Goal: Information Seeking & Learning: Learn about a topic

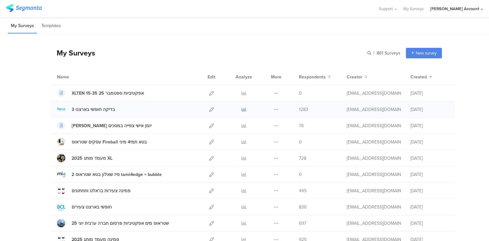
click at [242, 107] on icon at bounding box center [244, 109] width 5 height 5
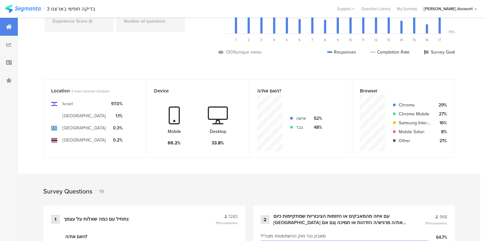
scroll to position [204, 0]
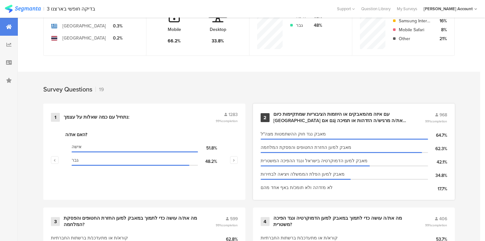
click at [281, 116] on div "עם איזה מהמאבקים או היוזמות הציבוריות שמתקיימות כיום [GEOGRAPHIC_DATA] את/ה מרג…" at bounding box center [341, 117] width 137 height 12
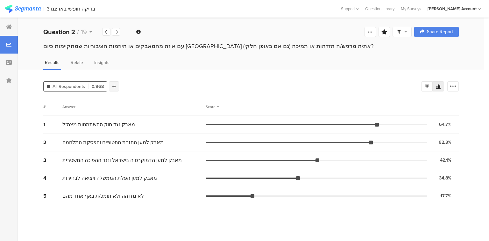
click at [111, 86] on div at bounding box center [114, 86] width 10 height 10
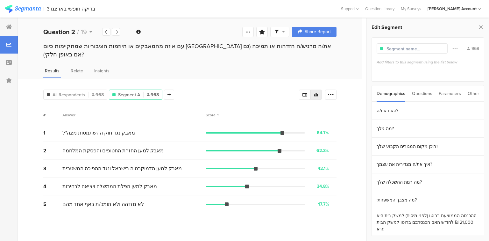
click at [418, 93] on div "Questions" at bounding box center [422, 93] width 20 height 16
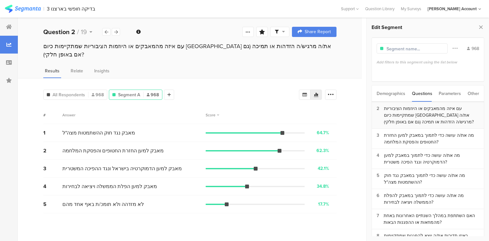
click at [413, 108] on div "עם איזה מהמאבקים או היוזמות הציבוריות שמתקיימות כיום [GEOGRAPHIC_DATA] את/ה מרג…" at bounding box center [431, 115] width 95 height 20
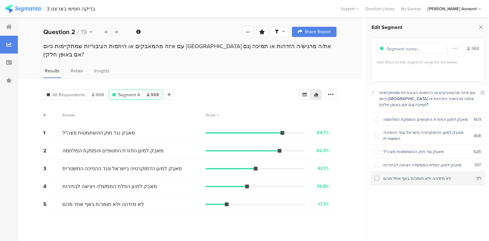
click at [425, 178] on div "לא מזדהה ולא תומכ/ת באף אחד מהם" at bounding box center [427, 178] width 97 height 6
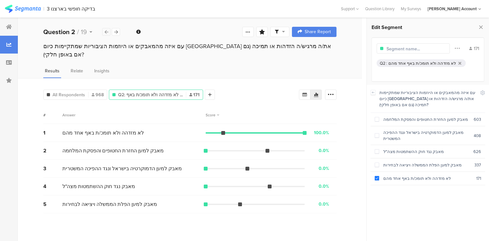
click at [106, 32] on icon at bounding box center [107, 32] width 4 height 4
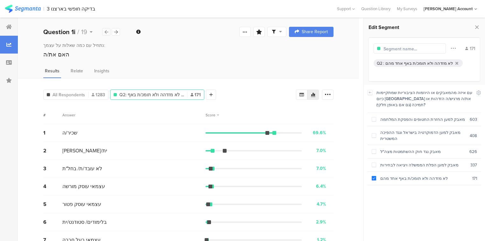
click at [106, 32] on icon at bounding box center [107, 32] width 4 height 4
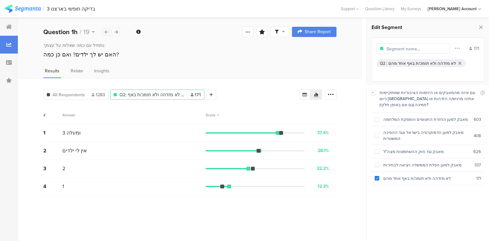
click at [106, 32] on icon at bounding box center [107, 32] width 4 height 4
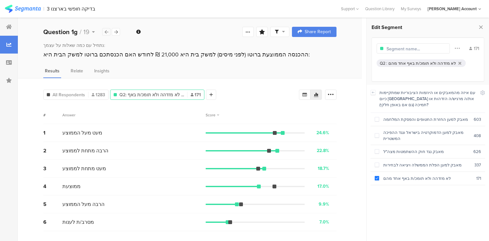
click at [106, 32] on icon at bounding box center [107, 32] width 4 height 4
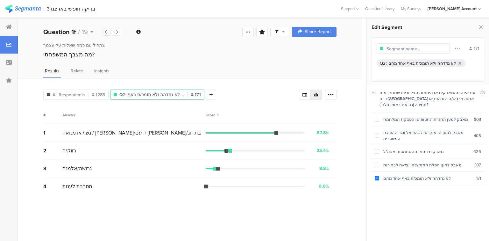
click at [106, 32] on icon at bounding box center [107, 32] width 4 height 4
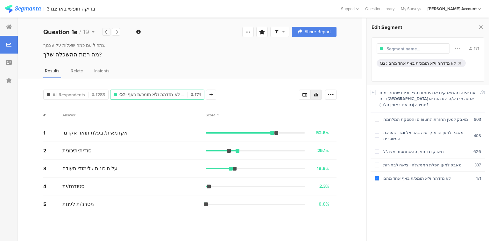
click at [106, 32] on icon at bounding box center [107, 32] width 4 height 4
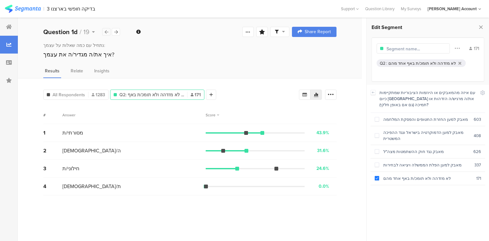
click at [106, 32] on icon at bounding box center [107, 32] width 4 height 4
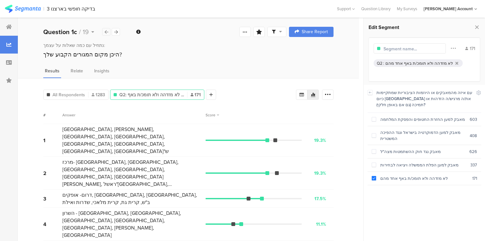
click at [106, 32] on icon at bounding box center [107, 32] width 4 height 4
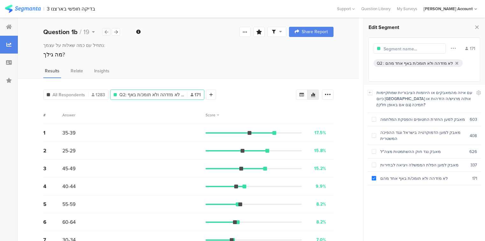
click at [106, 32] on icon at bounding box center [107, 32] width 4 height 4
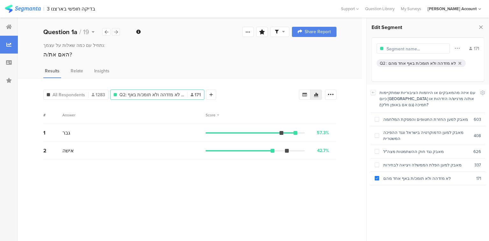
click at [114, 31] on icon at bounding box center [116, 32] width 4 height 4
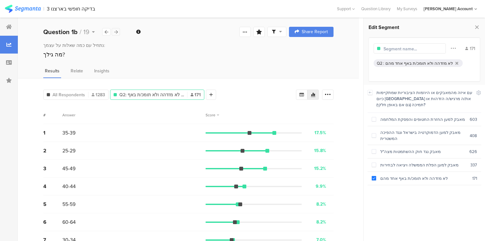
click at [116, 31] on icon at bounding box center [116, 32] width 4 height 4
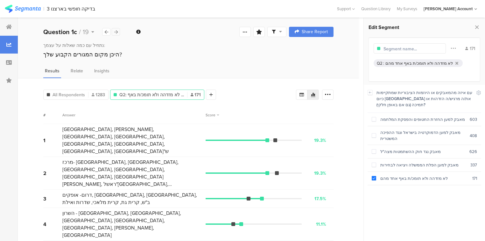
click at [116, 32] on icon at bounding box center [116, 32] width 4 height 4
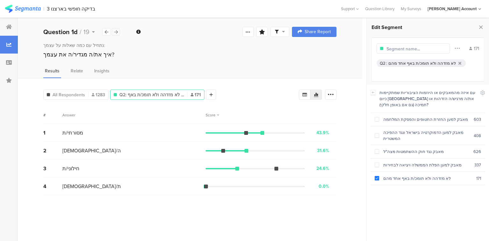
click at [117, 33] on icon at bounding box center [116, 32] width 4 height 4
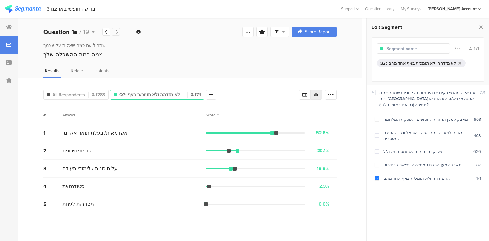
click at [117, 32] on icon at bounding box center [116, 32] width 4 height 4
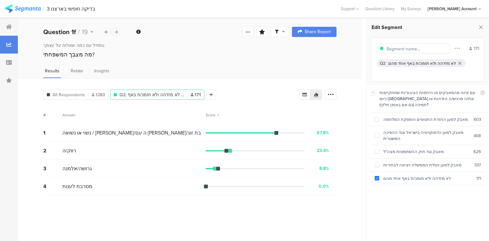
click at [117, 32] on icon at bounding box center [116, 32] width 4 height 4
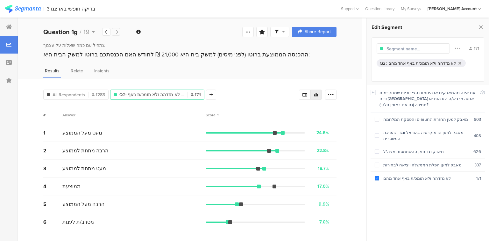
click at [118, 33] on div at bounding box center [116, 32] width 8 height 8
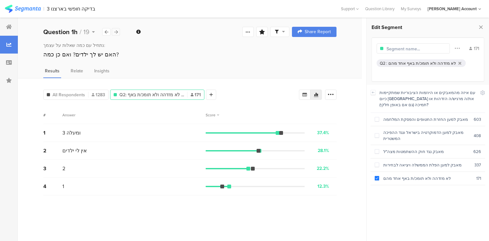
click at [118, 33] on div at bounding box center [116, 32] width 8 height 8
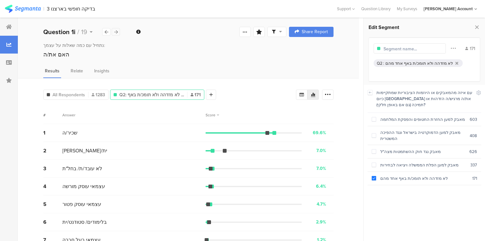
click at [118, 33] on div at bounding box center [116, 32] width 8 height 8
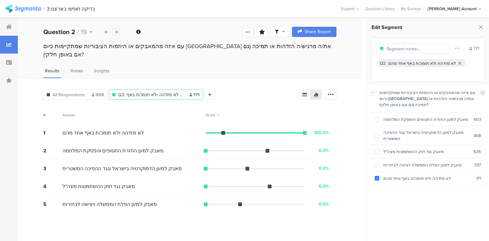
click at [118, 33] on div at bounding box center [116, 32] width 8 height 8
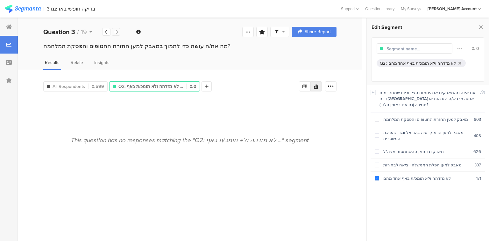
click at [118, 33] on div at bounding box center [116, 32] width 8 height 8
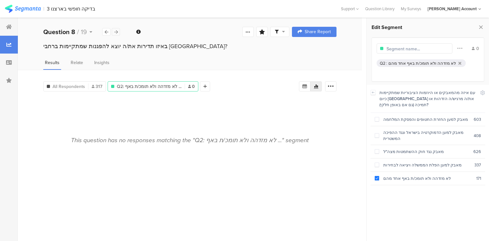
click at [118, 33] on div at bounding box center [116, 32] width 8 height 8
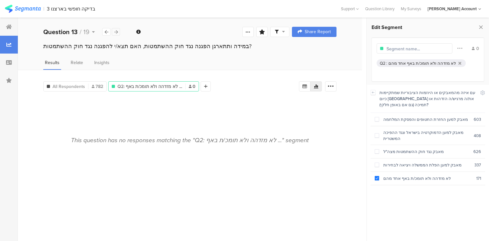
click at [118, 33] on div at bounding box center [116, 32] width 8 height 8
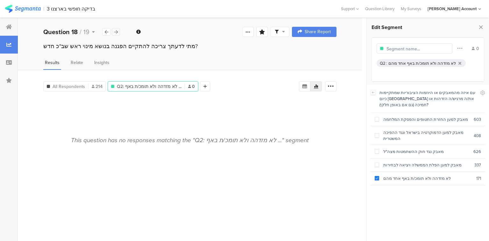
click at [118, 33] on div at bounding box center [116, 32] width 8 height 8
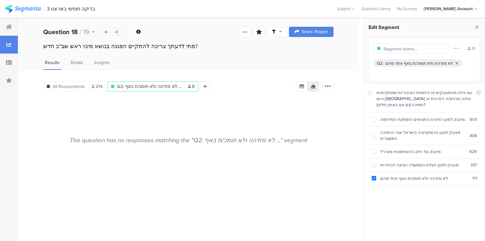
click at [118, 33] on div at bounding box center [116, 32] width 8 height 8
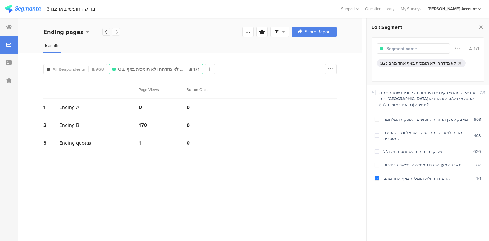
click at [107, 32] on icon at bounding box center [107, 32] width 4 height 4
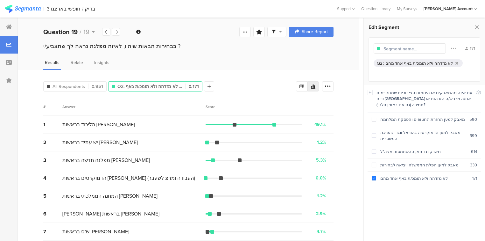
click at [211, 107] on div "Score" at bounding box center [212, 107] width 13 height 6
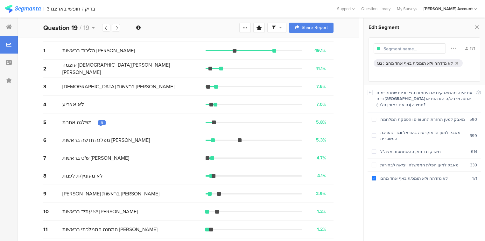
scroll to position [76, 0]
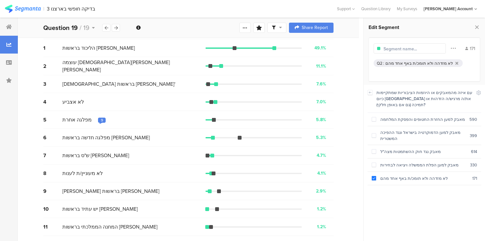
click at [101, 117] on div "9" at bounding box center [102, 119] width 2 height 5
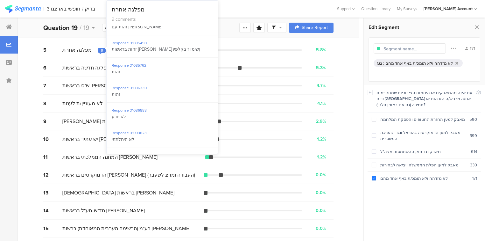
scroll to position [0, 0]
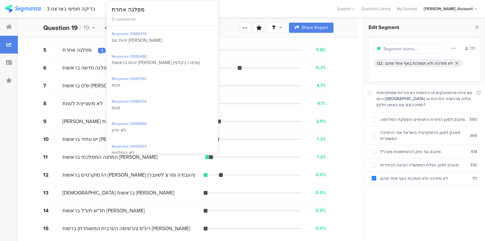
click at [36, 81] on div "All Respondents 951 Q2: לא מזדהה ולא תומכ/ת באף ... 171 Add Segment Segment mar…" at bounding box center [188, 83] width 341 height 318
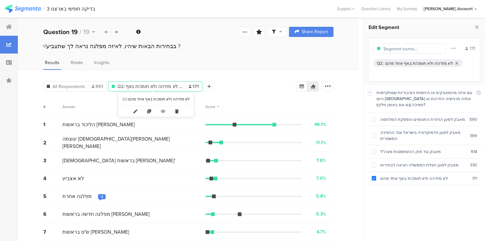
click at [173, 111] on icon at bounding box center [176, 111] width 13 height 11
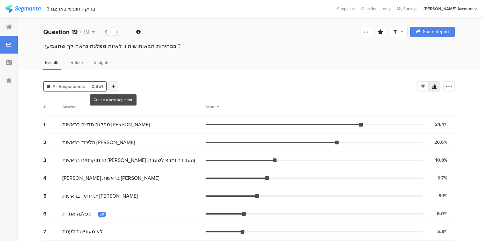
click at [112, 86] on icon at bounding box center [114, 86] width 4 height 4
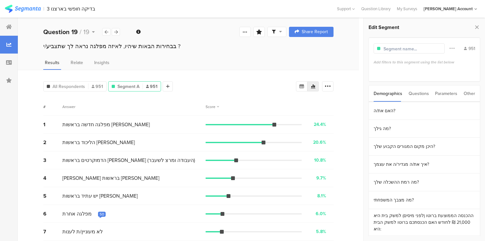
click at [416, 93] on div "Questions" at bounding box center [419, 93] width 20 height 16
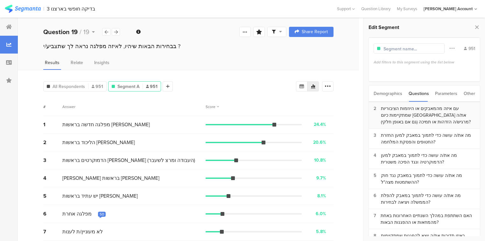
click at [404, 111] on div "עם איזה מהמאבקים או היוזמות הציבוריות שמתקיימות כיום [GEOGRAPHIC_DATA] את/ה מרג…" at bounding box center [428, 115] width 94 height 20
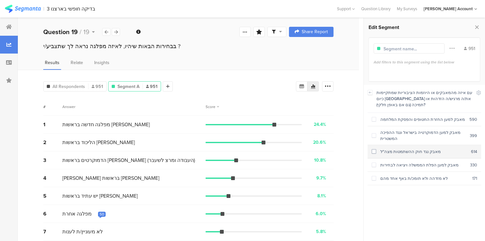
click at [407, 152] on div "מאבק נגד חוק ההשתמטות מצה"ל" at bounding box center [423, 151] width 95 height 6
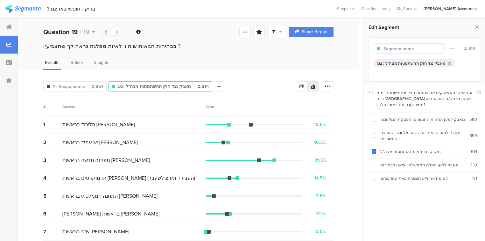
click at [106, 34] on icon at bounding box center [107, 32] width 4 height 4
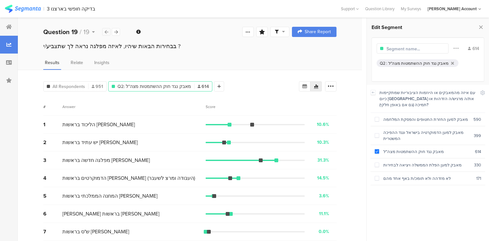
click at [106, 34] on icon at bounding box center [107, 32] width 4 height 4
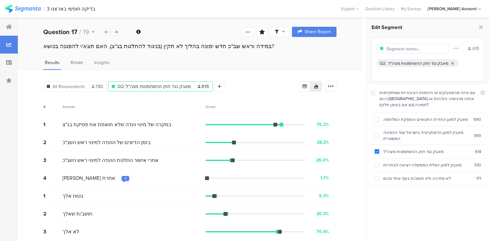
click at [106, 34] on icon at bounding box center [107, 32] width 4 height 4
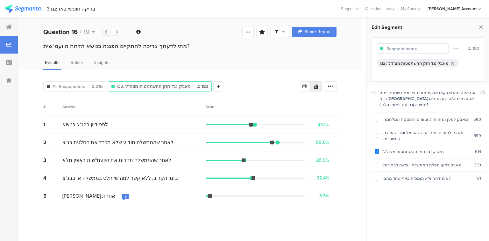
click at [106, 34] on icon at bounding box center [107, 32] width 4 height 4
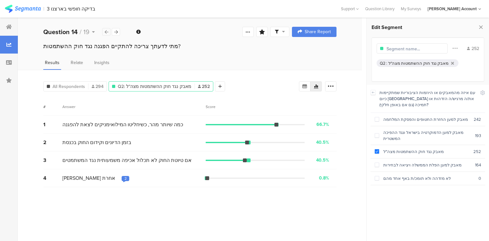
click at [107, 33] on icon at bounding box center [107, 32] width 4 height 4
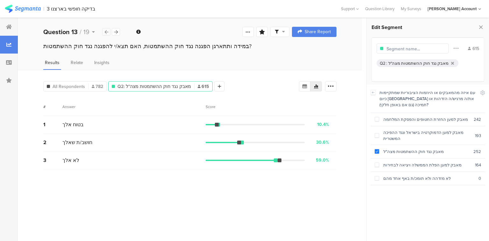
click at [107, 33] on icon at bounding box center [107, 32] width 4 height 4
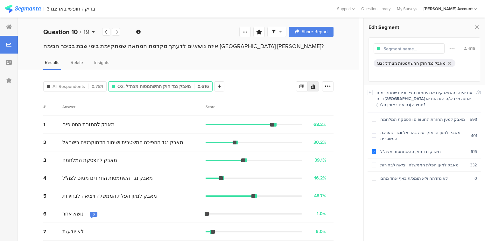
click at [58, 34] on b "Question 10" at bounding box center [60, 32] width 34 height 10
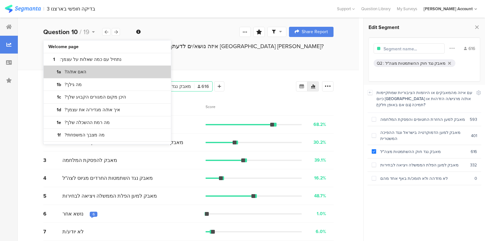
click at [75, 70] on bdi "האם את/ה?" at bounding box center [76, 72] width 22 height 6
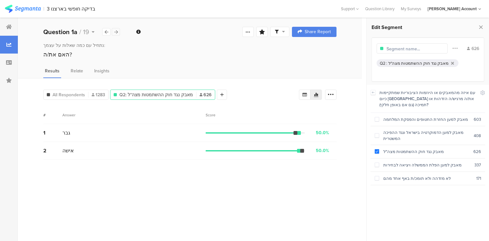
click at [116, 31] on icon at bounding box center [116, 32] width 4 height 4
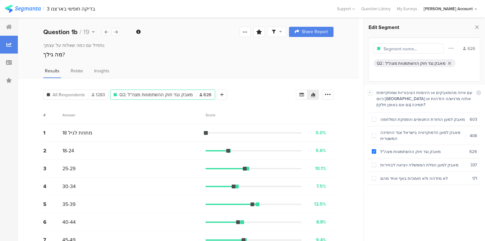
click at [210, 115] on div "Score" at bounding box center [212, 115] width 13 height 6
click at [116, 32] on icon at bounding box center [116, 32] width 4 height 4
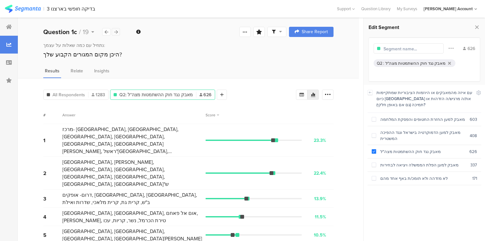
click at [116, 32] on icon at bounding box center [116, 32] width 4 height 4
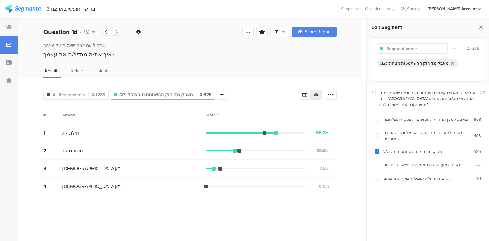
click at [117, 32] on icon at bounding box center [116, 32] width 4 height 4
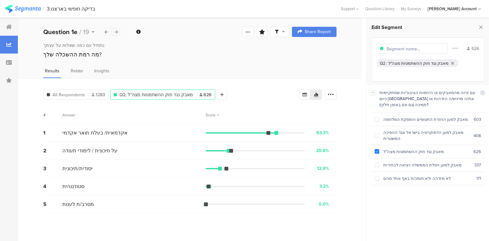
click at [116, 29] on div at bounding box center [116, 32] width 8 height 8
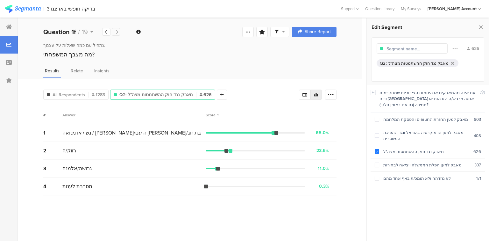
click at [116, 29] on div at bounding box center [116, 32] width 8 height 8
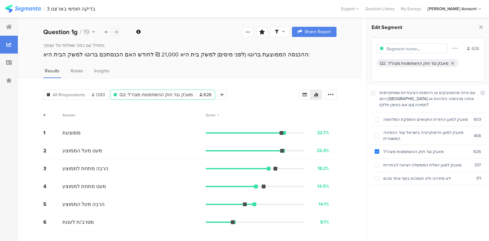
click at [116, 30] on icon at bounding box center [116, 32] width 4 height 4
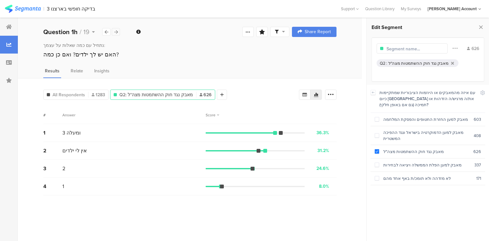
click at [119, 31] on div at bounding box center [116, 32] width 8 height 8
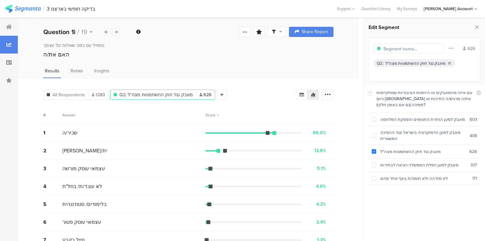
click at [119, 31] on div at bounding box center [116, 32] width 8 height 8
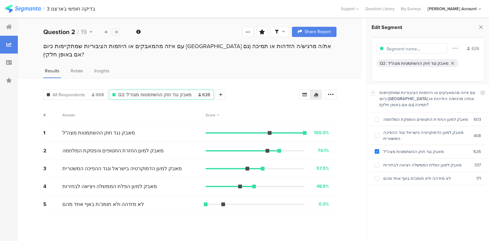
click at [119, 31] on div at bounding box center [116, 32] width 8 height 8
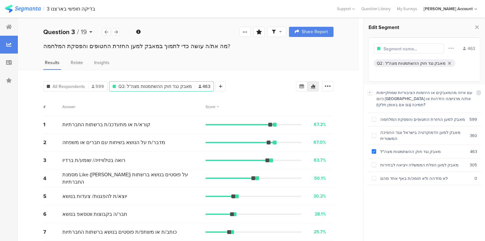
click at [78, 32] on span "/" at bounding box center [78, 32] width 2 height 10
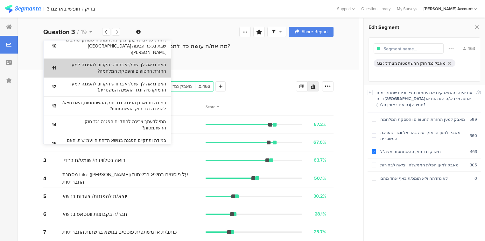
scroll to position [387, 0]
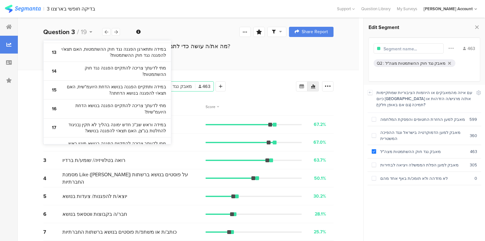
click at [108, 159] on bdi "בבחירות הבאות שיהיו, לאיזה מפלגה נראה לך שתצביע/י ?" at bounding box center [113, 165] width 106 height 12
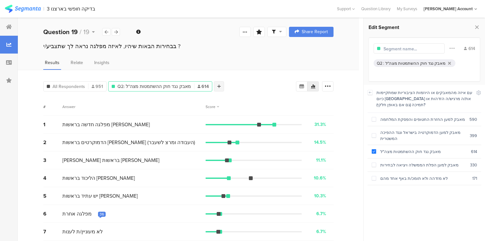
click at [217, 87] on icon at bounding box center [219, 86] width 4 height 4
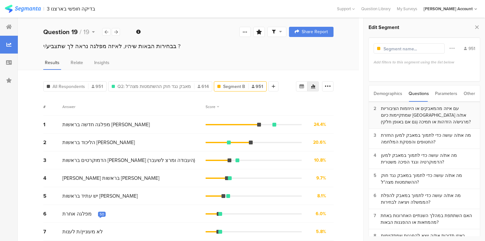
click at [415, 117] on div "עם איזה מהמאבקים או היוזמות הציבוריות שמתקיימות כיום [GEOGRAPHIC_DATA] את/ה מרג…" at bounding box center [428, 115] width 94 height 20
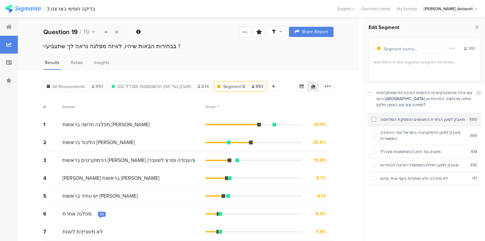
click at [415, 120] on div "מאבק למען החזרת החטופים והפסקת המלחמה" at bounding box center [422, 119] width 93 height 6
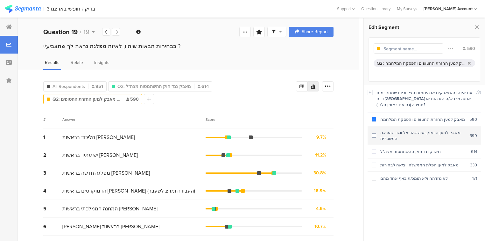
click at [408, 139] on div "מאבק למען הדמוקרטיה בישראל ונגד ההפיכה המשטרית" at bounding box center [423, 135] width 94 height 12
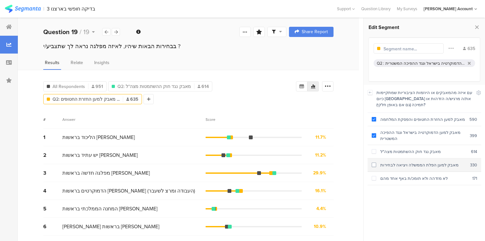
click at [412, 167] on div "מאבק למען הפלת הממשלה ויציאה לבחירות" at bounding box center [423, 165] width 94 height 6
click at [211, 118] on div "Score" at bounding box center [212, 120] width 13 height 6
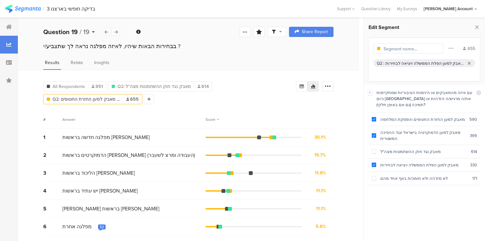
click at [69, 32] on b "Question 19" at bounding box center [60, 32] width 34 height 10
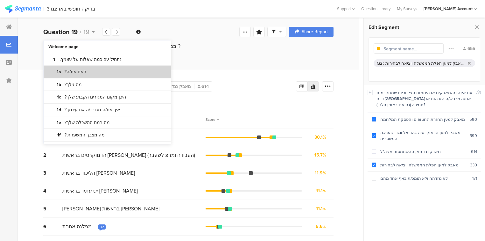
click at [85, 71] on section "1a האם את/ה?" at bounding box center [107, 72] width 127 height 13
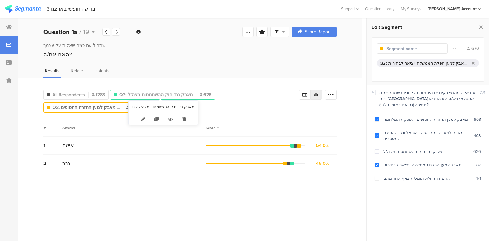
click at [157, 92] on span "Q2: מאבק נגד חוק ההשתמטות מצה"ל" at bounding box center [156, 94] width 74 height 7
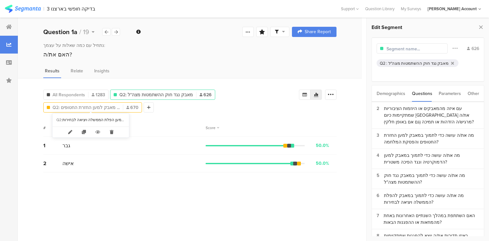
click at [115, 104] on span "Q2: מאבק למען החזרת החטופים ..." at bounding box center [86, 107] width 67 height 7
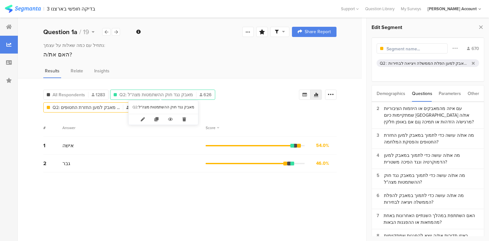
click at [139, 93] on span "Q2: מאבק נגד חוק ההשתמטות מצה"ל" at bounding box center [156, 94] width 74 height 7
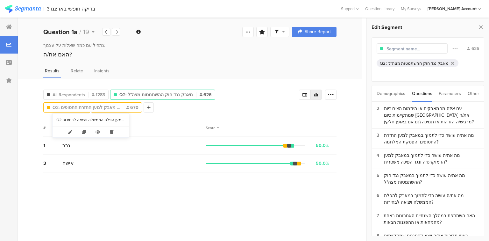
click at [108, 106] on span "Q2: מאבק למען החזרת החטופים ..." at bounding box center [86, 107] width 67 height 7
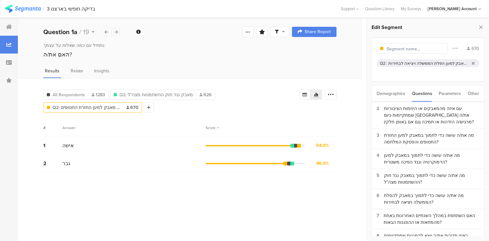
click at [115, 29] on div at bounding box center [116, 32] width 8 height 8
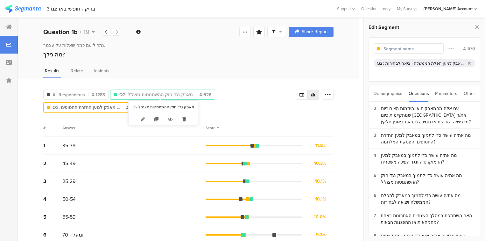
click at [151, 94] on span "Q2: מאבק נגד חוק ההשתמטות מצה"ל" at bounding box center [156, 94] width 74 height 7
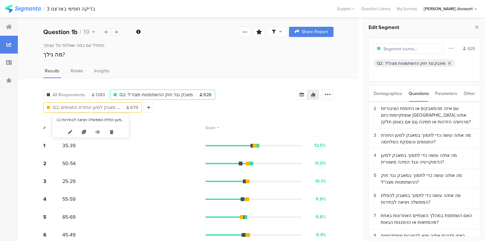
click at [96, 106] on span "Q2: מאבק למען החזרת החטופים ..." at bounding box center [86, 107] width 67 height 7
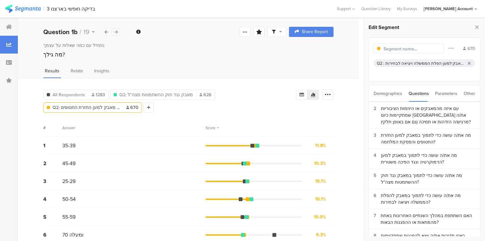
click at [115, 32] on icon at bounding box center [116, 32] width 4 height 4
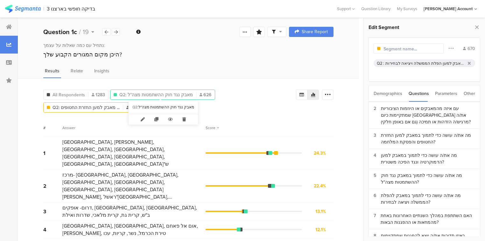
click at [138, 92] on span "Q2: מאבק נגד חוק ההשתמטות מצה"ל" at bounding box center [156, 94] width 74 height 7
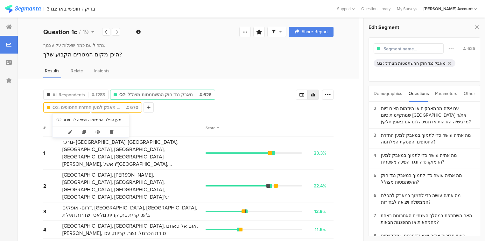
click at [113, 108] on span "Q2: מאבק למען החזרת החטופים ..." at bounding box center [86, 107] width 67 height 7
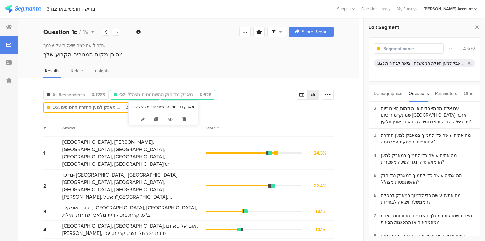
click at [141, 91] on span "Q2: מאבק נגד חוק ההשתמטות מצה"ל" at bounding box center [156, 94] width 74 height 7
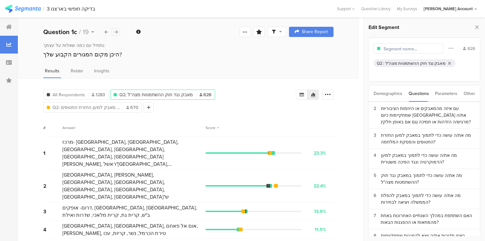
click at [117, 32] on icon at bounding box center [116, 32] width 4 height 4
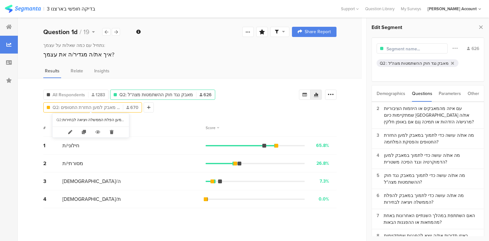
click at [92, 107] on span "Q2: מאבק למען החזרת החטופים ..." at bounding box center [86, 107] width 67 height 7
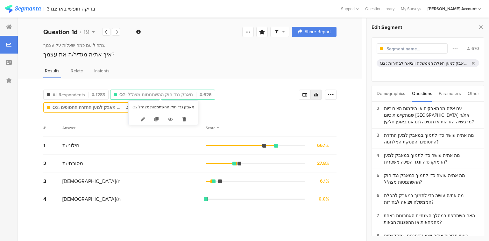
click at [134, 91] on span "Q2: מאבק נגד חוק ההשתמטות מצה"ל" at bounding box center [156, 94] width 74 height 7
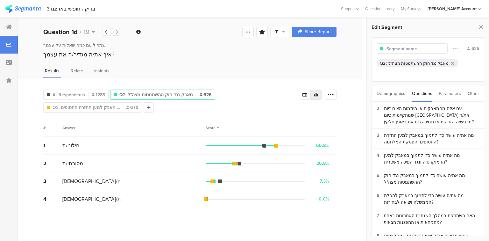
click at [116, 32] on icon at bounding box center [116, 32] width 4 height 4
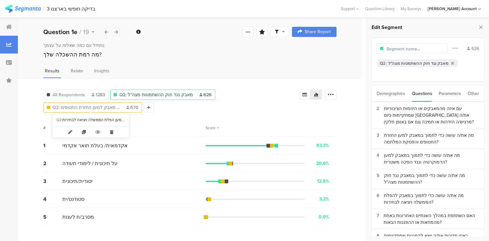
click at [113, 106] on span "Q2: מאבק למען החזרת החטופים ..." at bounding box center [86, 107] width 67 height 7
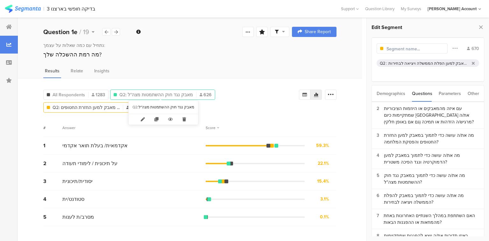
click at [144, 93] on span "Q2: מאבק נגד חוק ההשתמטות מצה"ל" at bounding box center [156, 94] width 74 height 7
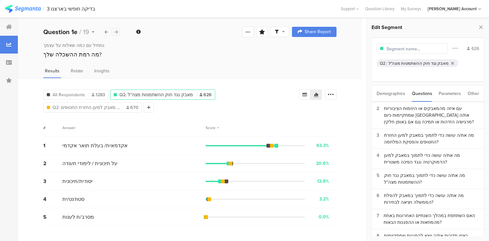
click at [115, 31] on icon at bounding box center [116, 32] width 4 height 4
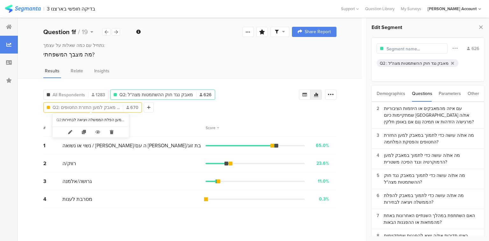
click at [95, 107] on span "Q2: מאבק למען החזרת החטופים ..." at bounding box center [86, 107] width 67 height 7
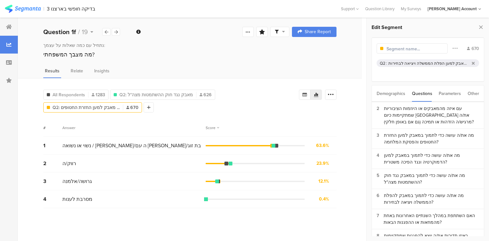
click at [136, 87] on div "All Respondents 1283 Q2: מאבק נגד חוק ההשתמטות מצה"ל 626 Q2: מאבק למען החזרת הח…" at bounding box center [171, 99] width 256 height 25
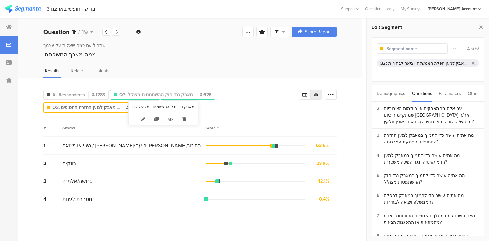
click at [143, 94] on span "Q2: מאבק נגד חוק ההשתמטות מצה"ל" at bounding box center [156, 94] width 74 height 7
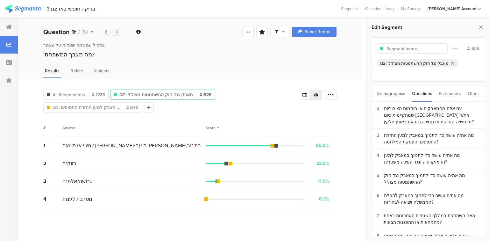
click at [116, 31] on icon at bounding box center [116, 32] width 4 height 4
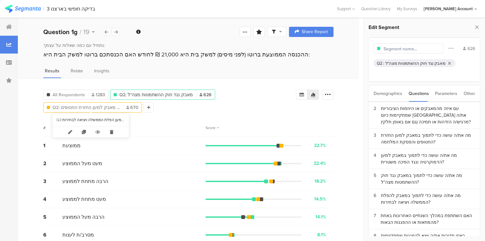
click at [110, 108] on span "Q2: מאבק למען החזרת החטופים ..." at bounding box center [86, 107] width 67 height 7
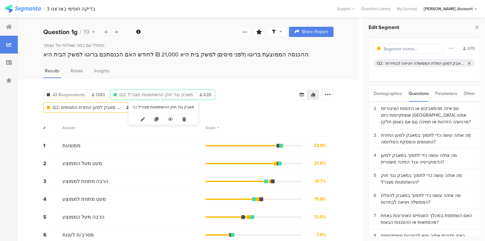
click at [138, 92] on span "Q2: מאבק נגד חוק ההשתמטות מצה"ל" at bounding box center [156, 94] width 74 height 7
